Goal: Information Seeking & Learning: Learn about a topic

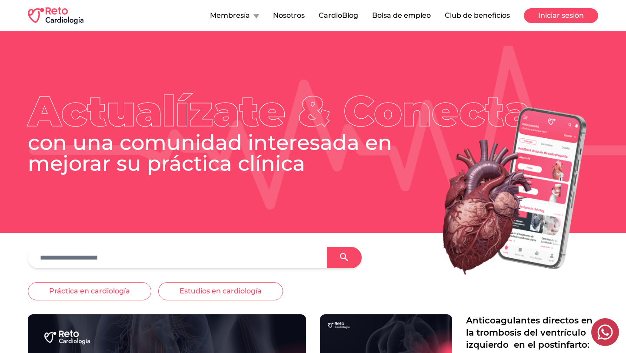
click at [545, 16] on button "Iniciar sesión" at bounding box center [561, 15] width 74 height 15
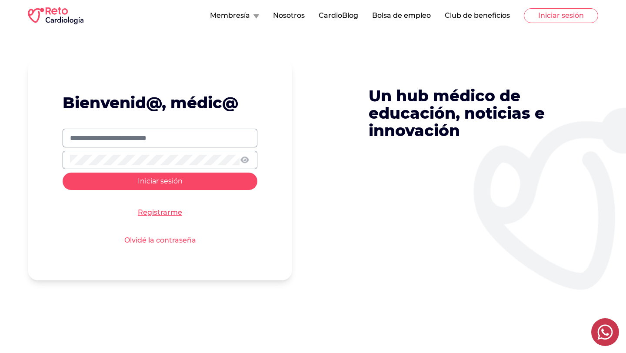
click at [213, 138] on input "text" at bounding box center [160, 138] width 180 height 10
type input "**********"
click at [63, 173] on button "Iniciar sesión" at bounding box center [160, 181] width 195 height 17
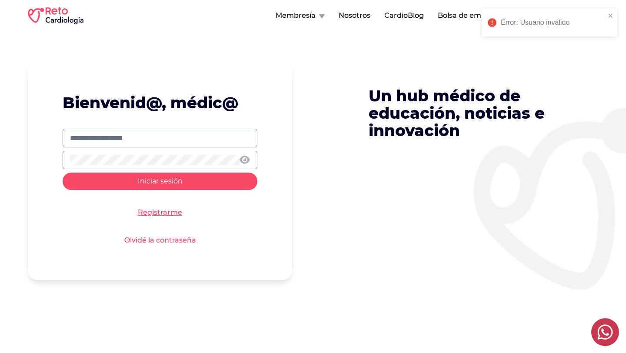
click at [246, 158] on icon at bounding box center [245, 159] width 10 height 9
click at [189, 180] on button "Iniciar sesión" at bounding box center [160, 181] width 195 height 17
click at [158, 246] on form "**********" at bounding box center [160, 169] width 264 height 221
click at [161, 242] on link "Olvidé la contraseña" at bounding box center [160, 240] width 72 height 10
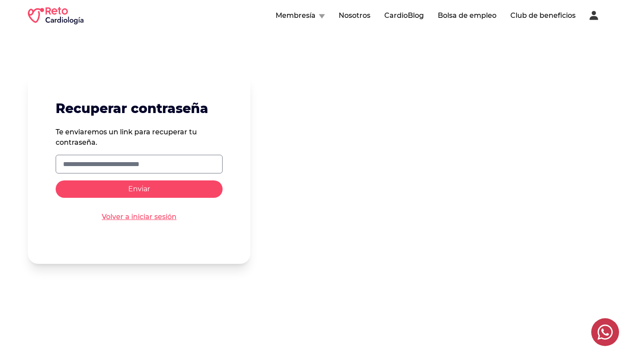
click at [176, 159] on input "text" at bounding box center [139, 164] width 152 height 10
type input "**********"
click at [156, 190] on button "Enviar" at bounding box center [139, 188] width 167 height 17
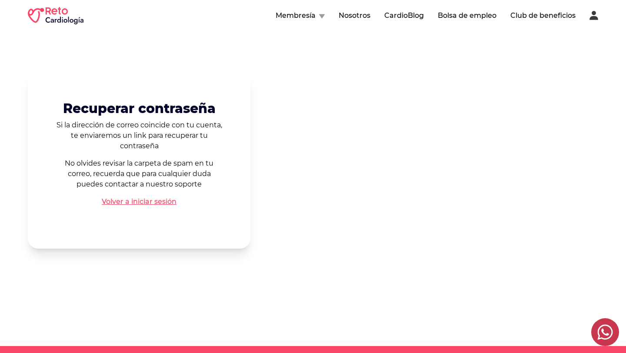
click at [153, 200] on link "Volver a iniciar sesión" at bounding box center [139, 201] width 75 height 10
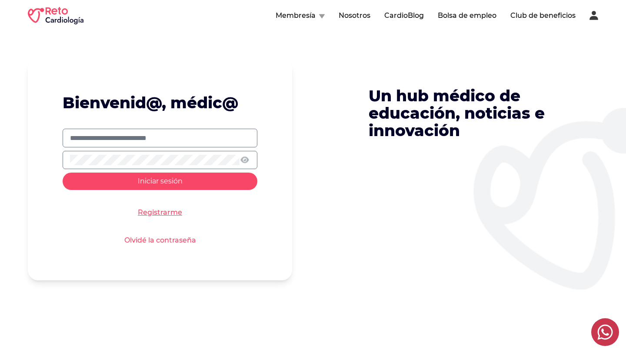
click at [318, 17] on button "Membresía" at bounding box center [300, 15] width 49 height 10
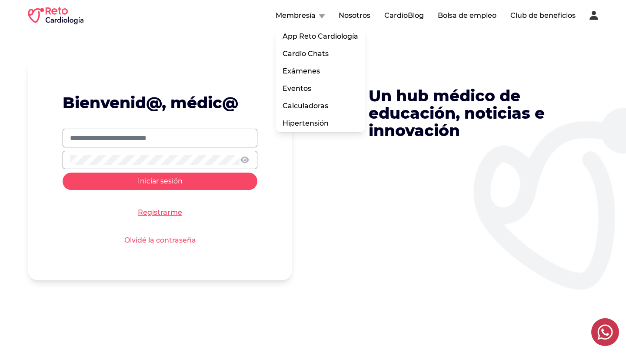
click at [531, 20] on button "Club de beneficios" at bounding box center [542, 15] width 65 height 10
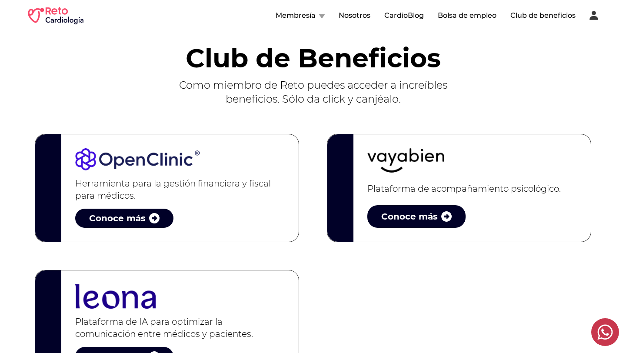
click at [593, 20] on nav "Membresía Nosotros CardioBlog Bolsa de empleo Club de beneficios" at bounding box center [437, 15] width 323 height 10
click at [595, 17] on icon at bounding box center [593, 15] width 9 height 9
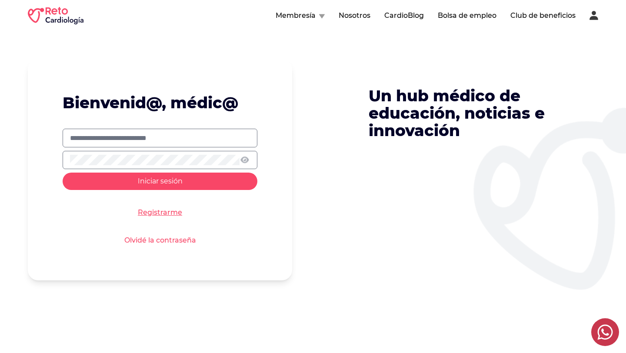
click at [170, 142] on input "text" at bounding box center [160, 138] width 180 height 10
type input "**********"
click at [63, 173] on button "Iniciar sesión" at bounding box center [160, 181] width 195 height 17
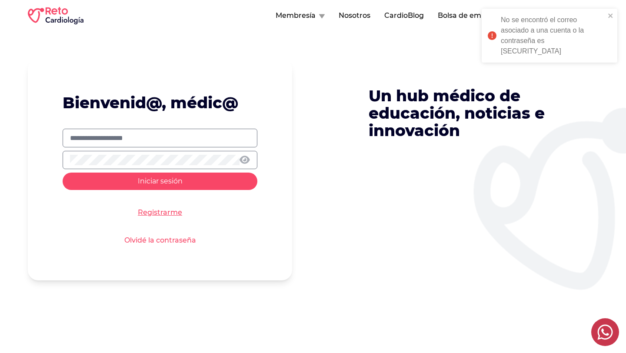
click at [246, 156] on icon at bounding box center [245, 160] width 10 height 8
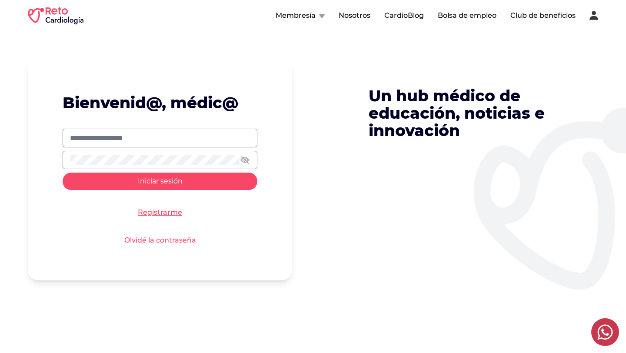
click at [154, 213] on link "Registrarme" at bounding box center [160, 212] width 44 height 10
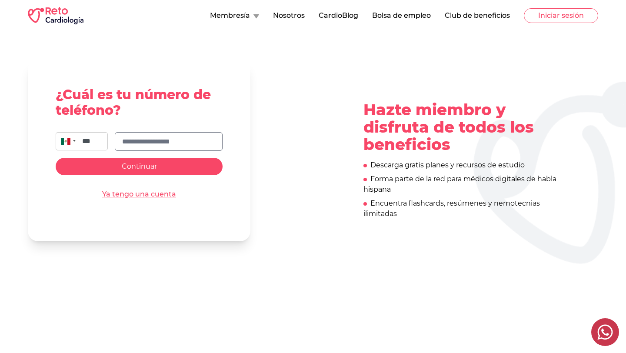
click at [179, 142] on input "text" at bounding box center [168, 142] width 93 height 10
type input "**********"
click at [56, 158] on button "Continuar" at bounding box center [139, 166] width 167 height 17
click at [161, 195] on link "Ya tengo una cuenta" at bounding box center [139, 194] width 74 height 10
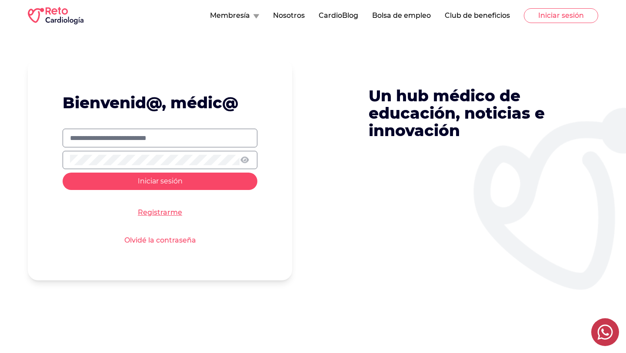
click at [182, 134] on input "text" at bounding box center [160, 138] width 180 height 10
type input "**********"
click at [63, 173] on button "Iniciar sesión" at bounding box center [160, 181] width 195 height 17
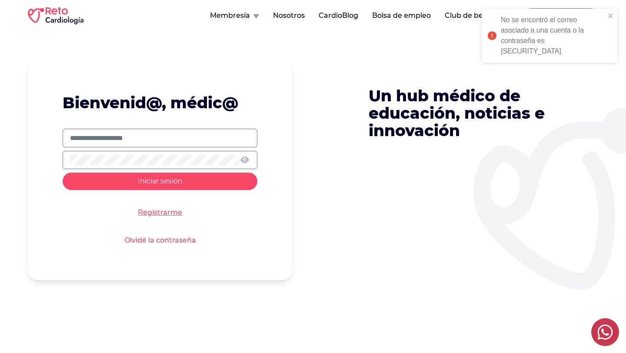
click at [63, 173] on button "Iniciar sesión" at bounding box center [160, 181] width 195 height 17
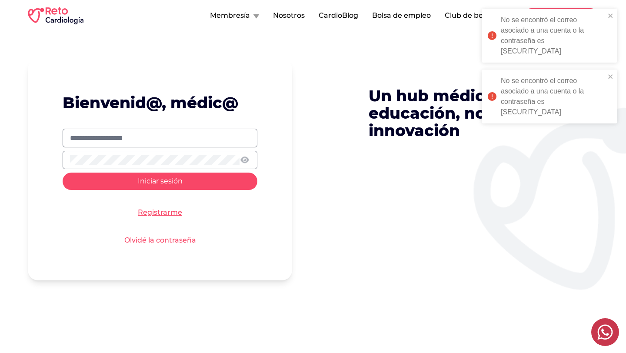
click at [63, 173] on button "Iniciar sesión" at bounding box center [160, 181] width 195 height 17
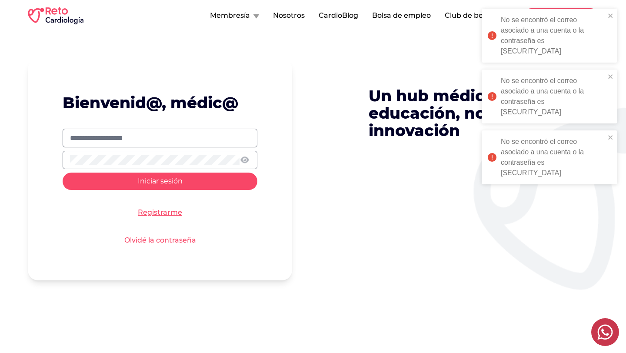
click at [63, 173] on button "Iniciar sesión" at bounding box center [160, 181] width 195 height 17
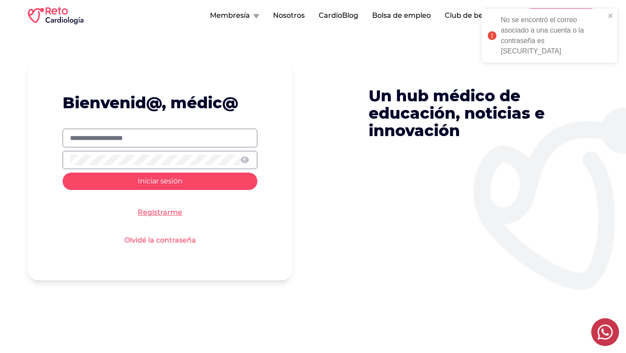
click at [151, 240] on link "Olvidé la contraseña" at bounding box center [160, 240] width 72 height 10
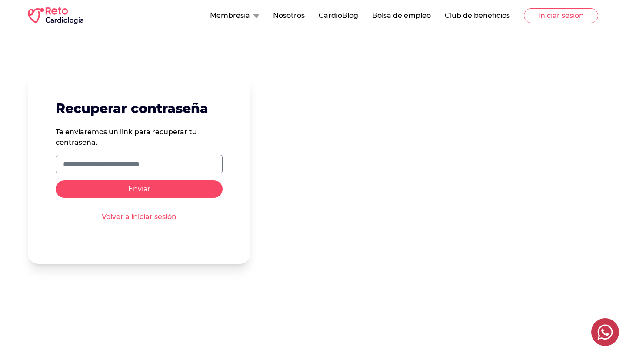
click at [164, 165] on input "text" at bounding box center [139, 164] width 152 height 10
type input "**********"
click at [149, 195] on button "Enviar" at bounding box center [139, 188] width 167 height 17
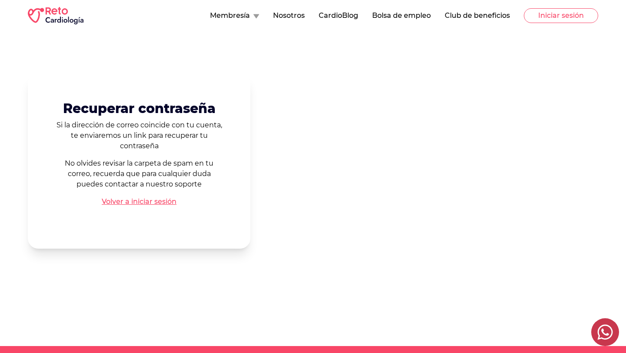
click at [147, 201] on link "Volver a iniciar sesión" at bounding box center [139, 201] width 75 height 10
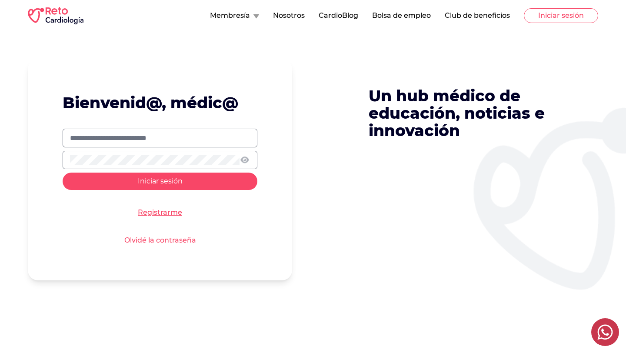
click at [310, 63] on div "Bienvenid@, médic@ Iniciar sesión Registrarme Olvidé la contraseña Un hub médic…" at bounding box center [313, 169] width 570 height 221
click at [246, 157] on icon at bounding box center [245, 159] width 10 height 9
click at [166, 241] on link "Olvidé la contraseña" at bounding box center [160, 240] width 72 height 10
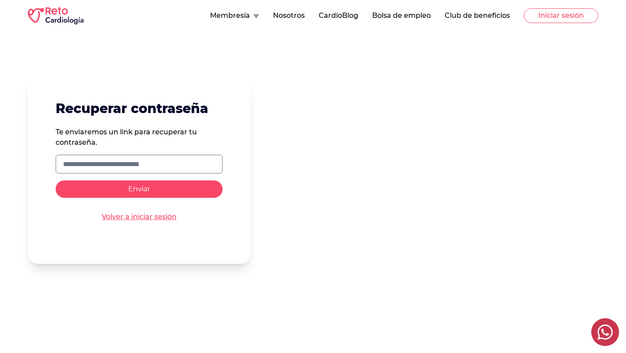
click at [166, 214] on link "Volver a iniciar sesión" at bounding box center [139, 217] width 75 height 10
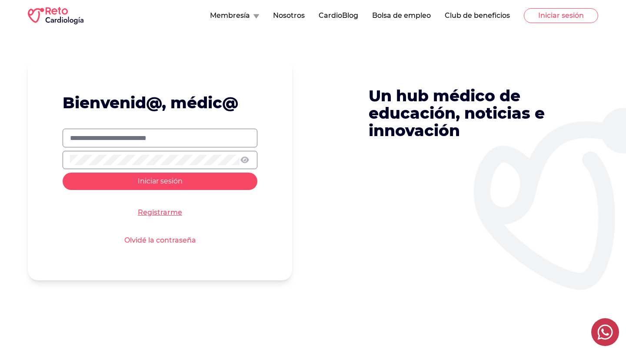
click at [166, 214] on link "Registrarme" at bounding box center [160, 212] width 44 height 10
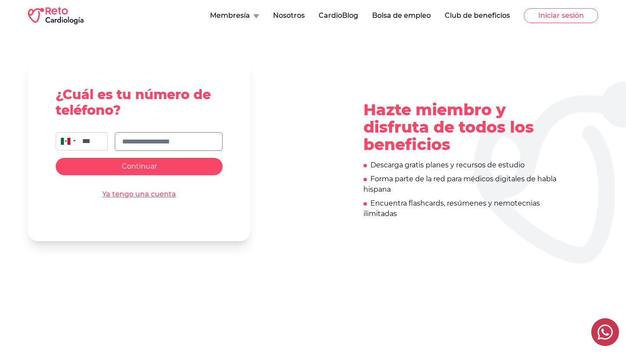
click at [166, 196] on link "Ya tengo una cuenta" at bounding box center [139, 194] width 74 height 10
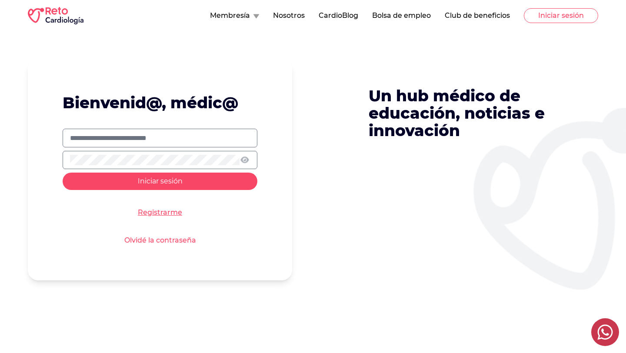
click at [173, 208] on link "Registrarme" at bounding box center [160, 212] width 44 height 10
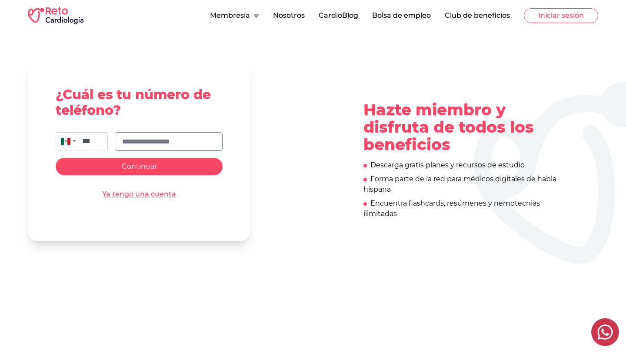
click at [190, 162] on button "Continuar" at bounding box center [139, 166] width 167 height 17
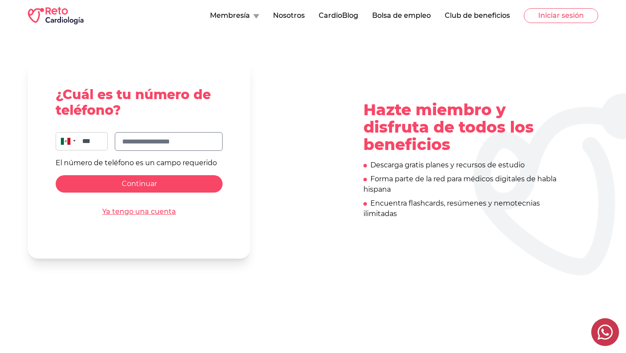
click at [196, 144] on input "text" at bounding box center [168, 142] width 93 height 10
click at [605, 328] on icon at bounding box center [604, 331] width 17 height 17
click at [203, 143] on input "text" at bounding box center [168, 142] width 93 height 10
type input "**********"
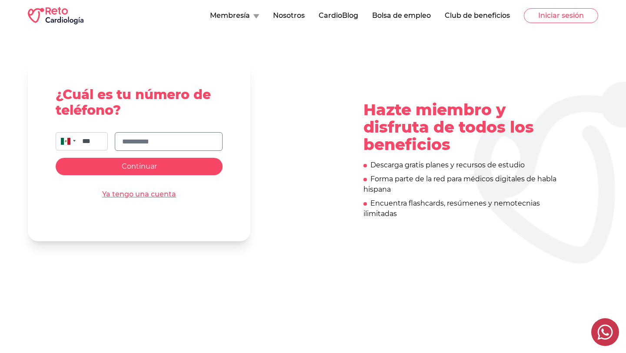
click at [160, 170] on button "Continuar" at bounding box center [139, 166] width 167 height 17
click at [155, 198] on link "Ya tengo una cuenta" at bounding box center [139, 194] width 74 height 10
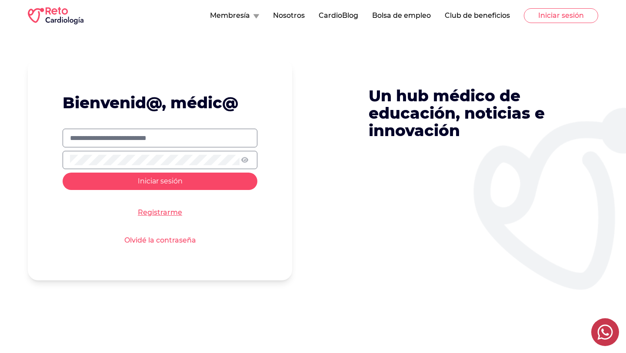
click at [155, 198] on form "Bienvenid@, médic@ Iniciar sesión Registrarme Olvidé la contraseña" at bounding box center [160, 169] width 264 height 221
click at [151, 237] on link "Olvidé la contraseña" at bounding box center [160, 240] width 72 height 10
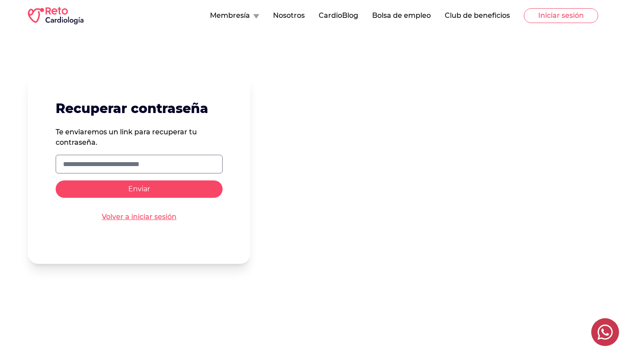
click at [177, 160] on input "text" at bounding box center [139, 164] width 152 height 10
type input "**********"
click at [160, 183] on button "Enviar" at bounding box center [139, 188] width 167 height 17
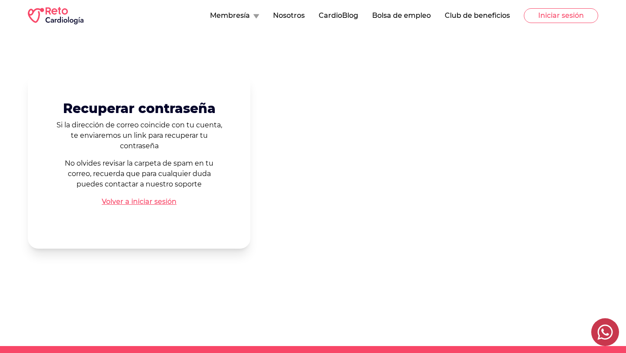
click at [153, 205] on link "Volver a iniciar sesión" at bounding box center [139, 201] width 75 height 10
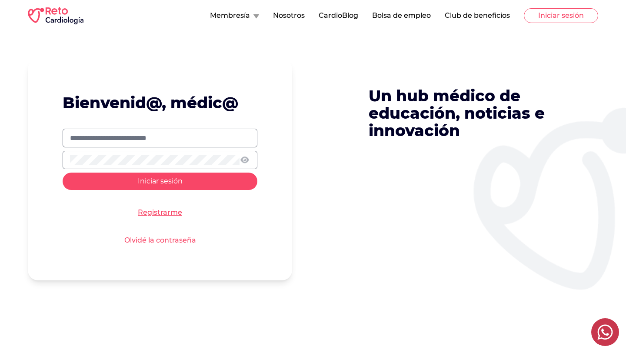
click at [183, 146] on label at bounding box center [160, 138] width 195 height 19
click at [183, 143] on input "text" at bounding box center [160, 138] width 180 height 10
click at [186, 140] on input "text" at bounding box center [160, 138] width 180 height 10
click at [158, 135] on input "text" at bounding box center [160, 138] width 180 height 10
type input "**********"
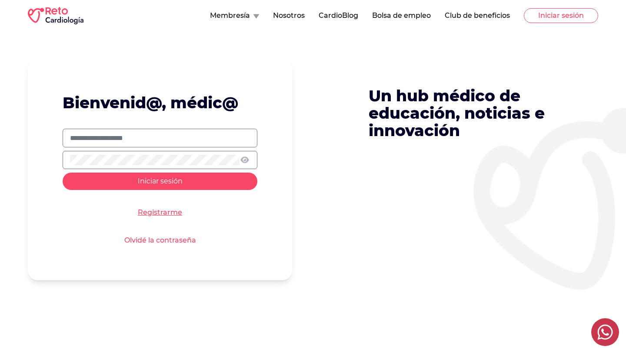
click at [63, 173] on button "Iniciar sesión" at bounding box center [160, 181] width 195 height 17
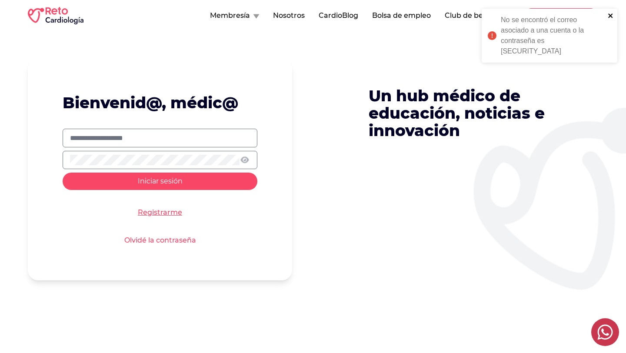
click at [611, 13] on icon "close" at bounding box center [611, 15] width 6 height 7
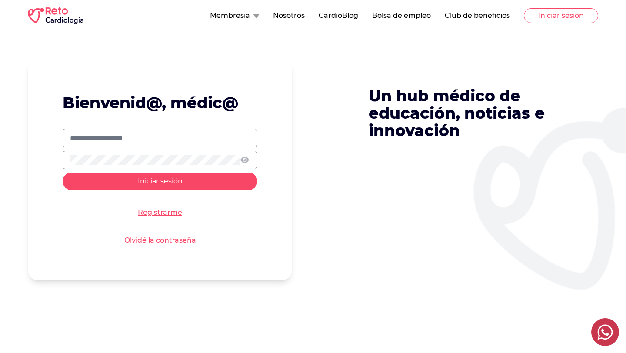
click at [164, 211] on link "Registrarme" at bounding box center [160, 212] width 44 height 10
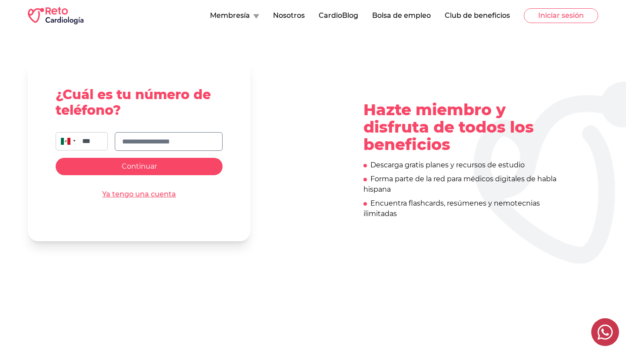
click at [133, 192] on link "Ya tengo una cuenta" at bounding box center [139, 194] width 74 height 10
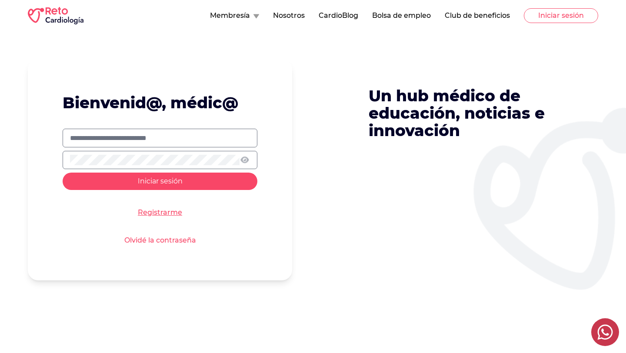
click at [156, 140] on input "text" at bounding box center [160, 138] width 180 height 10
type input "**********"
click at [63, 173] on button "Iniciar sesión" at bounding box center [160, 181] width 195 height 17
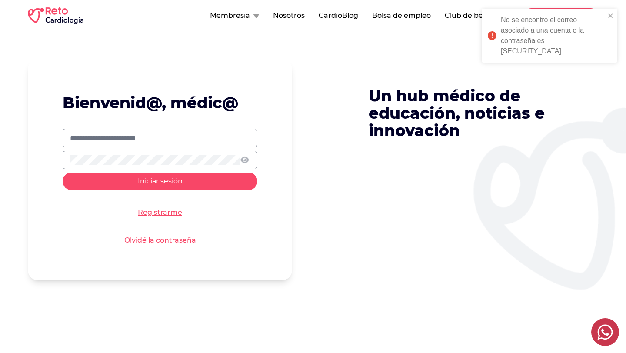
click at [63, 173] on button "Iniciar sesión" at bounding box center [160, 181] width 195 height 17
click at [244, 159] on icon at bounding box center [245, 159] width 10 height 9
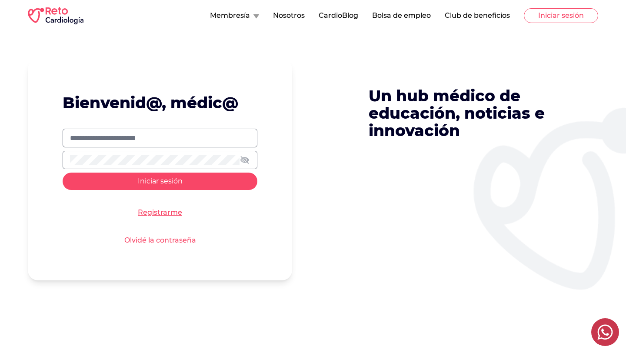
click at [63, 173] on button "Iniciar sesión" at bounding box center [160, 181] width 195 height 17
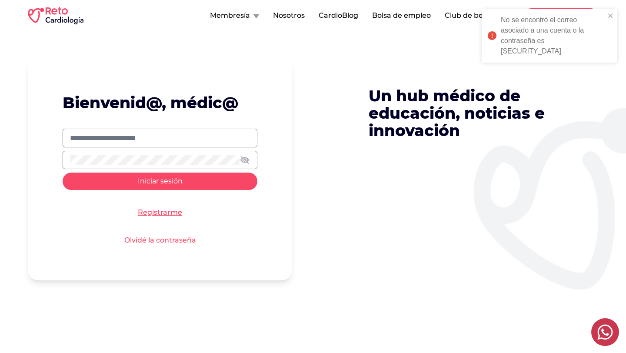
click at [63, 173] on button "Iniciar sesión" at bounding box center [160, 181] width 195 height 17
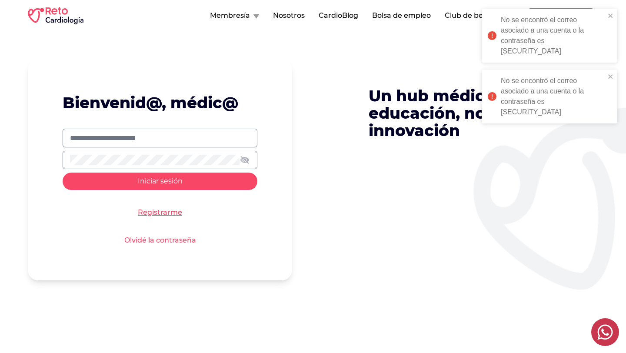
click at [63, 173] on button "Iniciar sesión" at bounding box center [160, 181] width 195 height 17
click at [176, 240] on link "Olvidé la contraseña" at bounding box center [160, 240] width 72 height 10
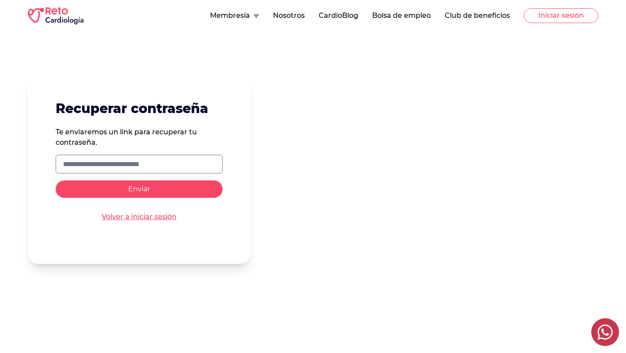
click at [200, 160] on input "text" at bounding box center [139, 164] width 152 height 10
type input "**********"
click at [175, 187] on button "Enviar" at bounding box center [139, 188] width 167 height 17
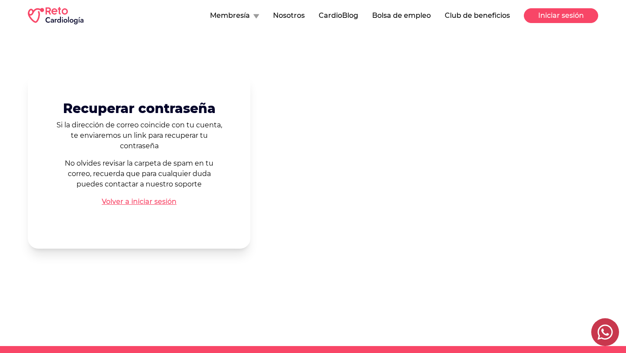
click at [540, 22] on button "Iniciar sesión" at bounding box center [561, 15] width 74 height 15
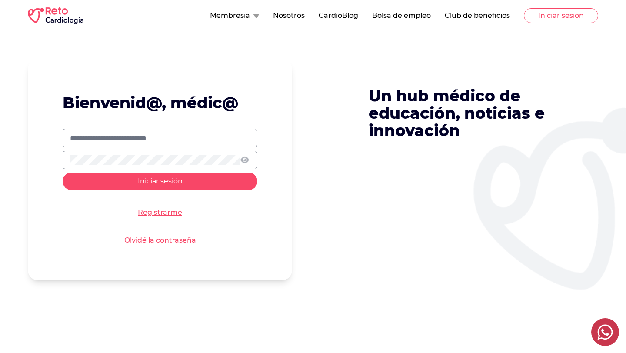
click at [168, 237] on link "Olvidé la contraseña" at bounding box center [160, 240] width 72 height 10
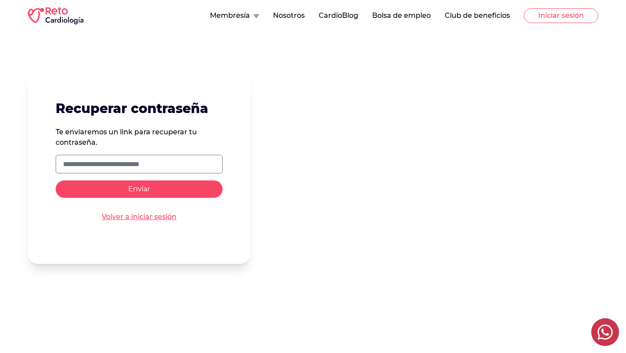
click at [192, 174] on form "Recuperar contraseña Te enviaremos un link para recuperar tu contraseña. Enviar…" at bounding box center [139, 168] width 223 height 191
click at [197, 166] on input "text" at bounding box center [139, 164] width 152 height 10
type input "**********"
click at [165, 192] on button "Enviar" at bounding box center [139, 188] width 167 height 17
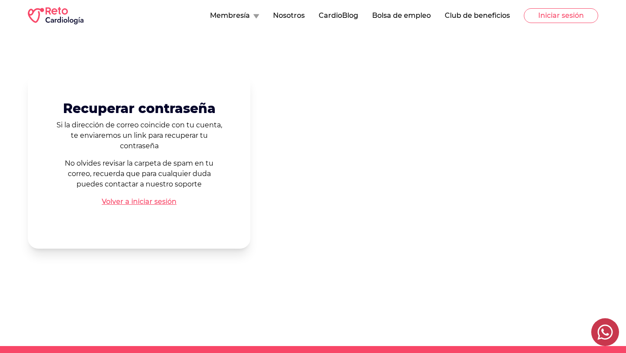
click at [164, 204] on link "Volver a iniciar sesión" at bounding box center [139, 201] width 75 height 10
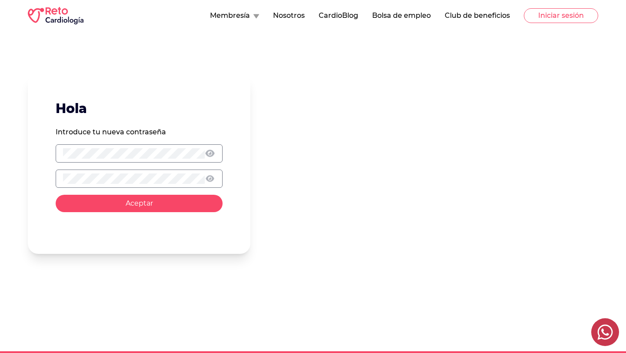
click at [211, 152] on icon at bounding box center [209, 153] width 9 height 8
click at [207, 177] on icon at bounding box center [210, 178] width 10 height 8
click at [187, 197] on button "Aceptar" at bounding box center [139, 203] width 167 height 17
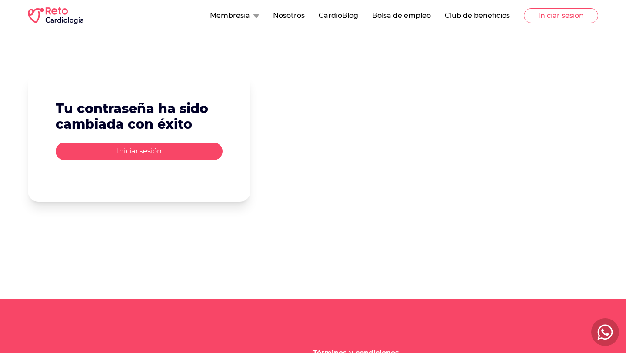
click at [194, 145] on button "Iniciar sesión" at bounding box center [139, 151] width 167 height 17
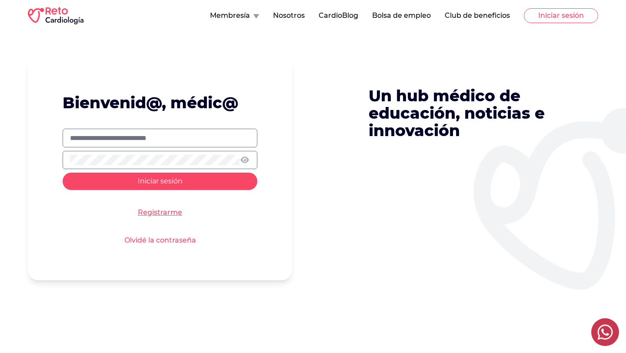
click at [196, 141] on input "text" at bounding box center [160, 138] width 180 height 10
type input "**********"
click at [63, 173] on button "Iniciar sesión" at bounding box center [160, 181] width 195 height 17
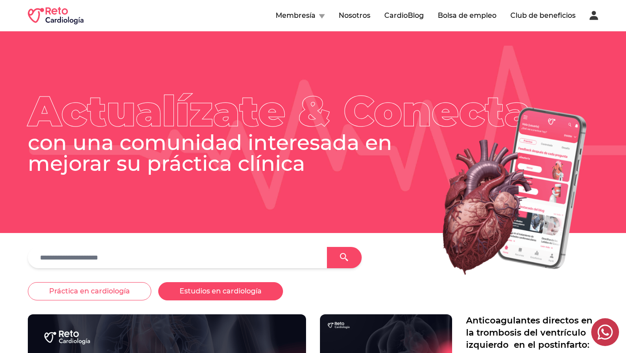
click at [205, 285] on button "Estudios en cardiología" at bounding box center [220, 291] width 125 height 18
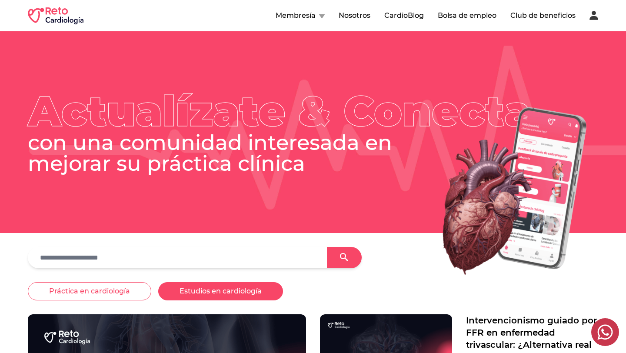
click at [204, 293] on button "Estudios en cardiología" at bounding box center [220, 291] width 125 height 18
click at [201, 296] on button "Estudios en cardiología" at bounding box center [220, 291] width 125 height 18
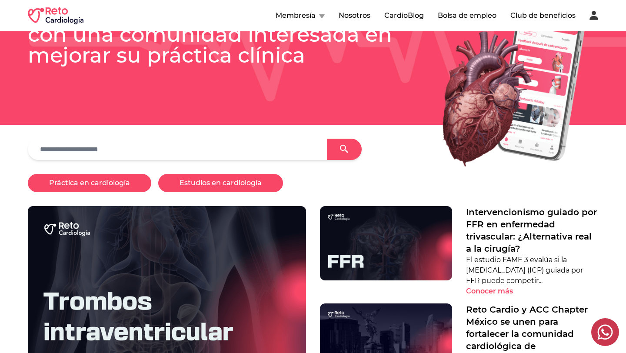
scroll to position [67, 0]
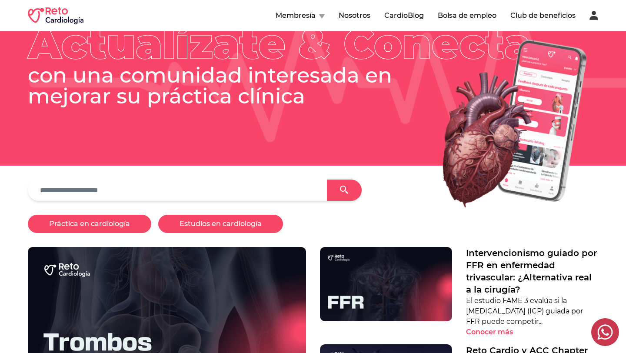
click at [92, 227] on button "Práctica en cardiología" at bounding box center [89, 224] width 123 height 18
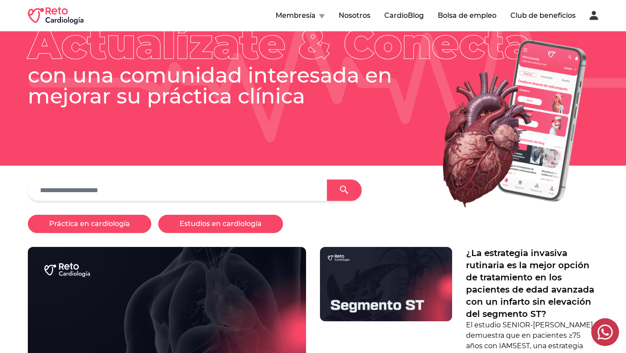
click at [173, 230] on button "Estudios en cardiología" at bounding box center [220, 224] width 125 height 18
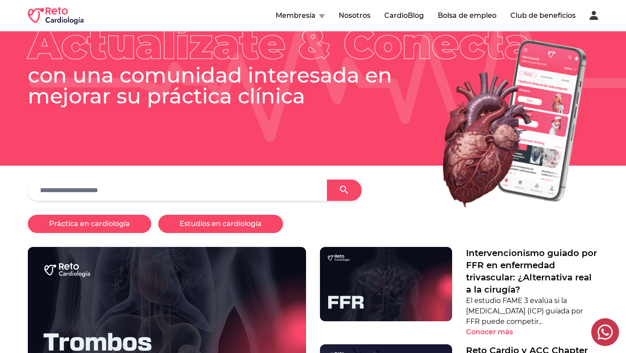
click at [130, 227] on button "Práctica en cardiología" at bounding box center [89, 224] width 123 height 18
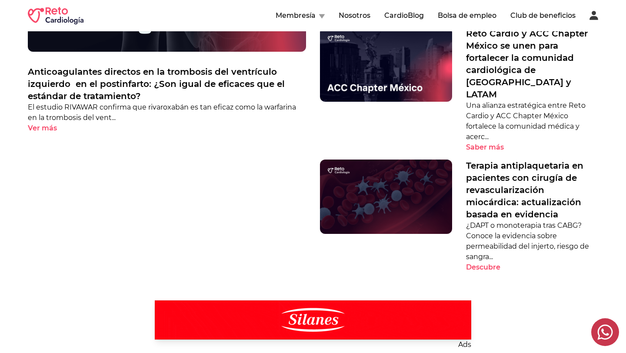
scroll to position [330, 0]
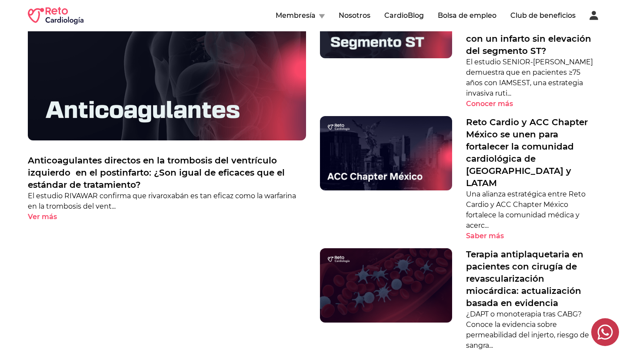
click at [48, 216] on p "Ver más" at bounding box center [42, 217] width 29 height 10
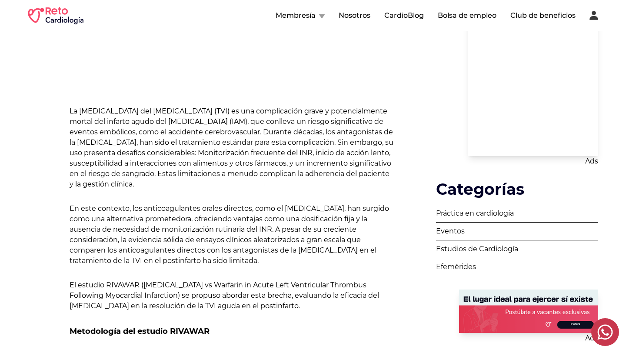
scroll to position [230, 0]
